Goal: Feedback & Contribution: Leave review/rating

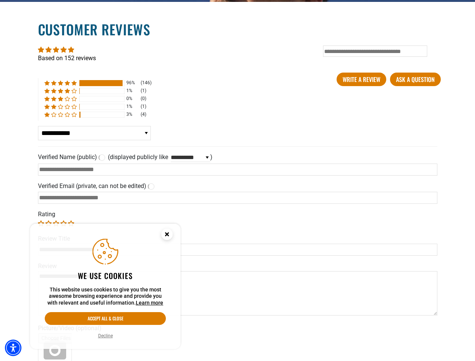
type input "**********"
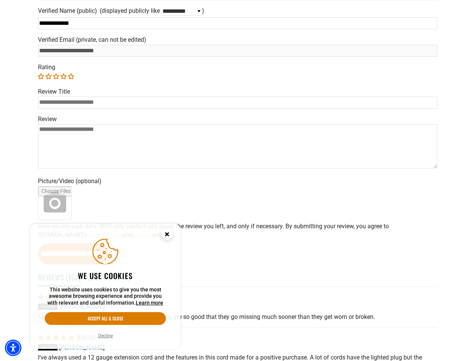
click at [237, 181] on label "Picture/Video (optional)" at bounding box center [238, 181] width 400 height 6
click at [13, 348] on img "Accessibility Menu" at bounding box center [13, 348] width 17 height 17
